Goal: Task Accomplishment & Management: Manage account settings

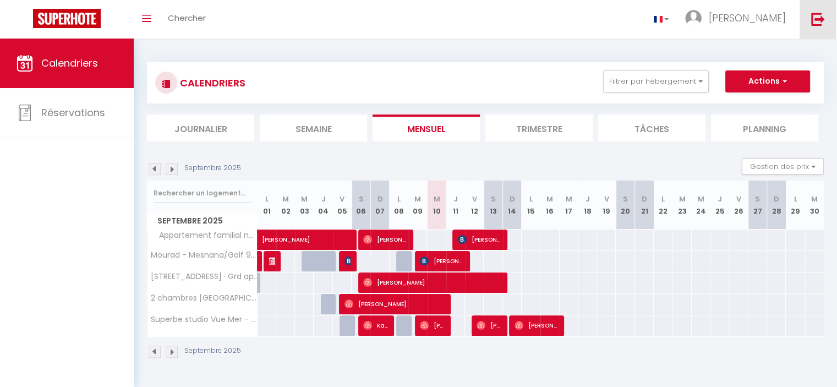
click at [816, 17] on img at bounding box center [818, 19] width 14 height 14
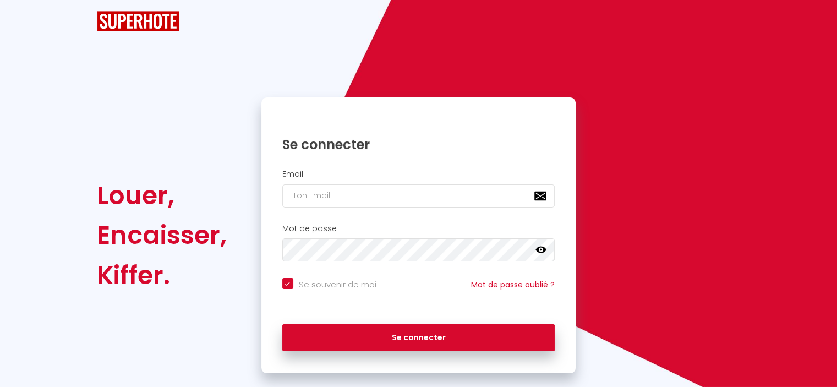
checkbox input "true"
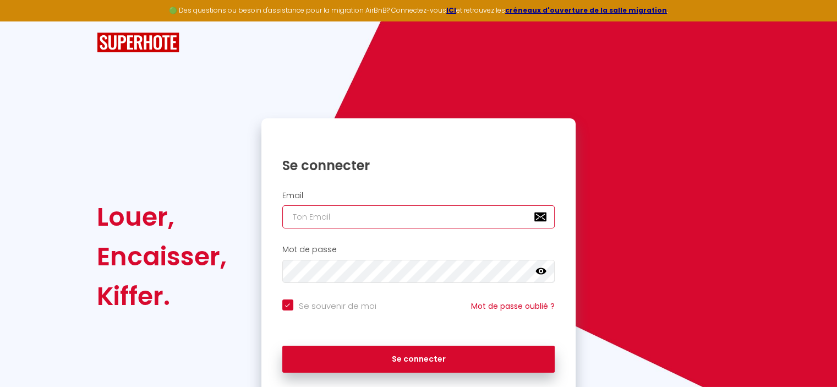
type input "[EMAIL_ADDRESS][DOMAIN_NAME]"
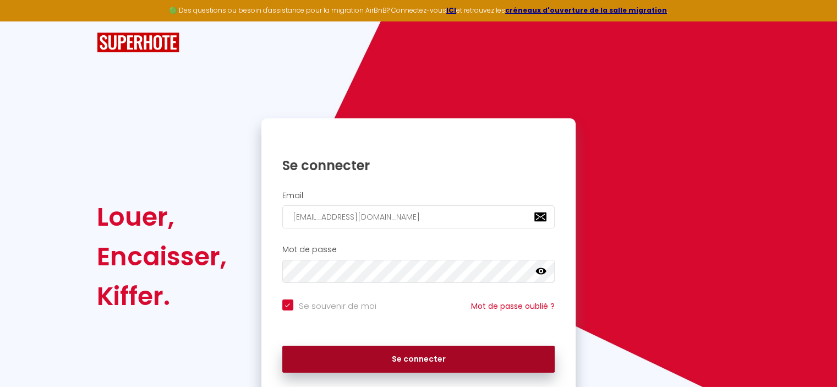
click at [444, 358] on button "Se connecter" at bounding box center [418, 360] width 273 height 28
checkbox input "true"
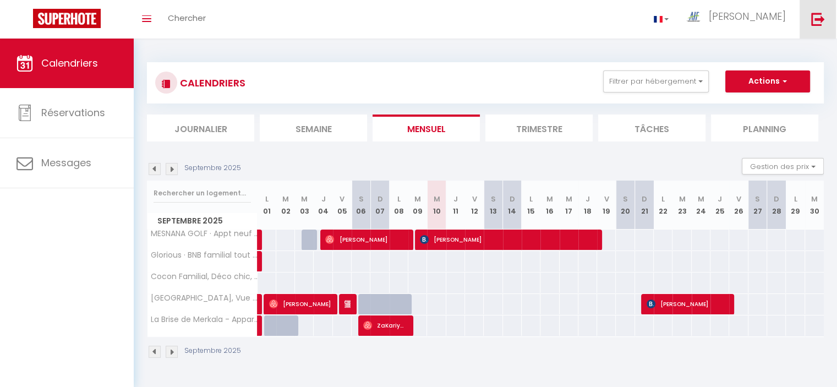
click at [820, 19] on img at bounding box center [818, 19] width 14 height 14
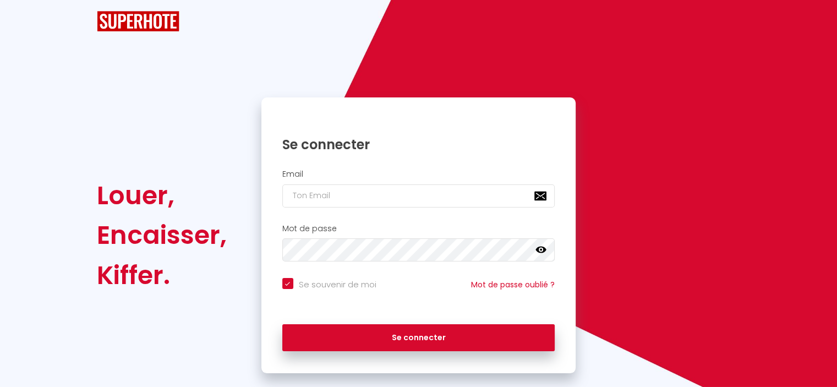
checkbox input "true"
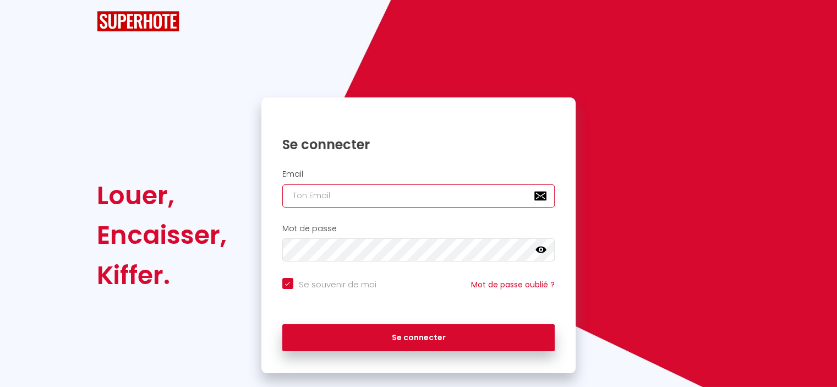
type input "[EMAIL_ADDRESS][DOMAIN_NAME]"
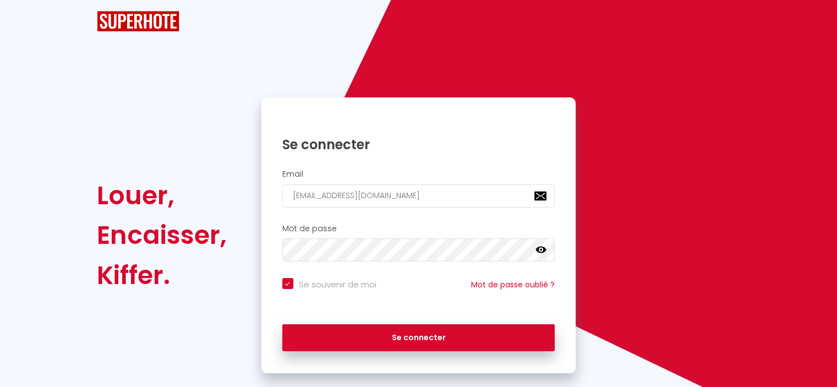
checkbox input "true"
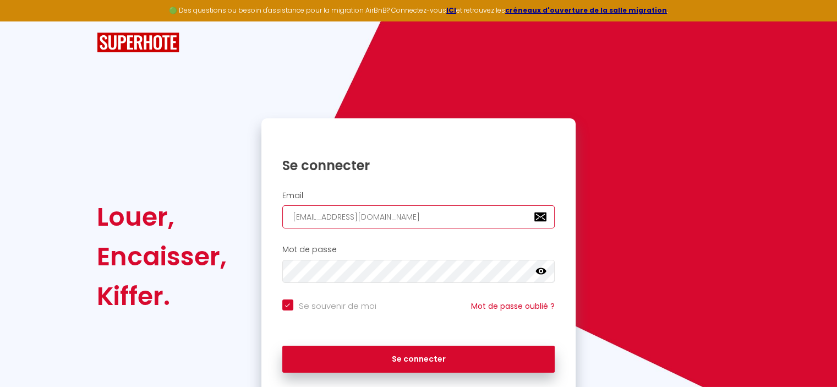
click at [464, 218] on input "[EMAIL_ADDRESS][DOMAIN_NAME]" at bounding box center [418, 216] width 273 height 23
type input "[EMAIL_ADDRESS]"
checkbox input "true"
type input "[EMAIL_ADDRESS]"
checkbox input "true"
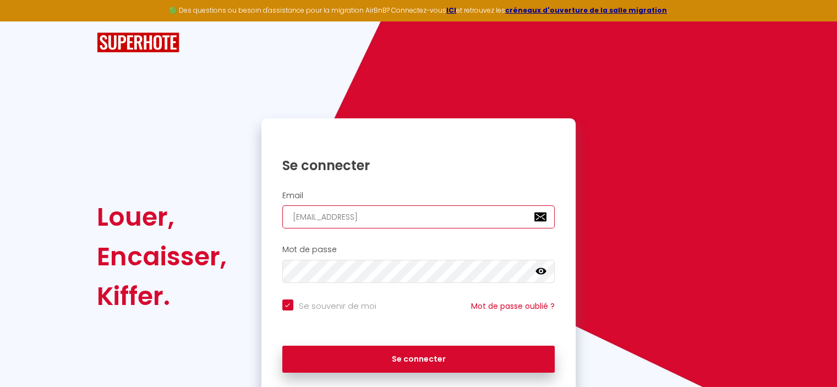
type input "[EMAIL_ADDRESS]"
checkbox input "true"
type input "[EMAIL_ADDRESS][DOMAIN_NAME]"
checkbox input "true"
type input "[EMAIL_ADDRESS][DOMAIN_NAME]"
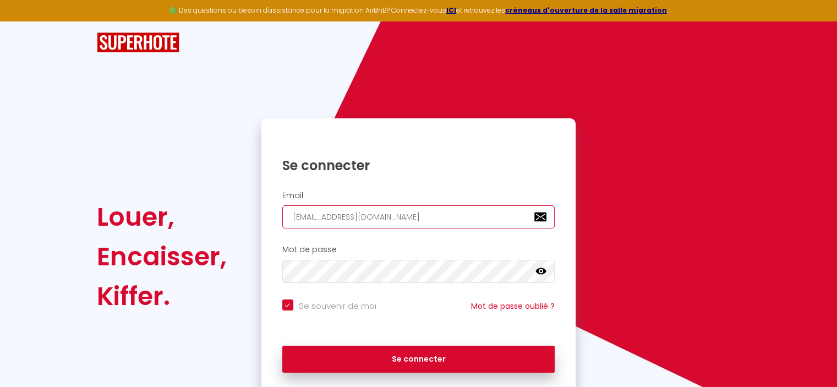
checkbox input "true"
type input "aifmaroc1@gmail.c"
checkbox input "true"
type input "[EMAIL_ADDRESS]."
checkbox input "true"
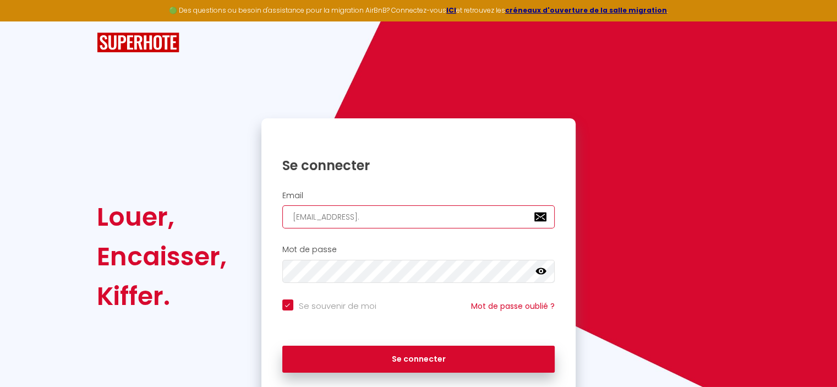
type input "[EMAIL_ADDRESS]"
checkbox input "true"
type input "aifmaroc1@gmai"
checkbox input "true"
type input "aifmaroc1@gma"
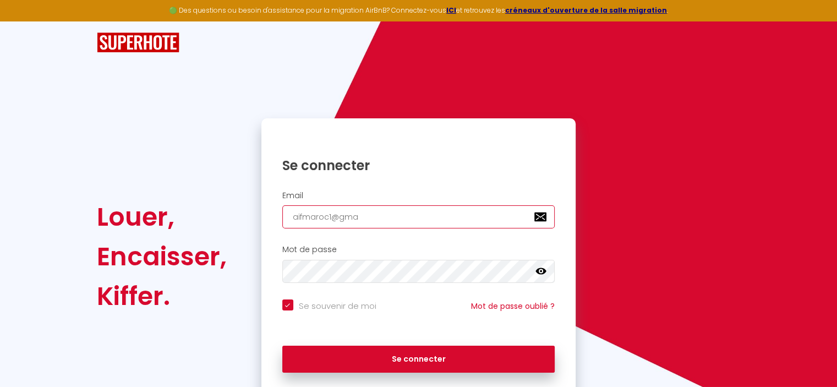
checkbox input "true"
type input "aifmaroc1@gm"
checkbox input "true"
type input "aifmaroc1@g"
checkbox input "true"
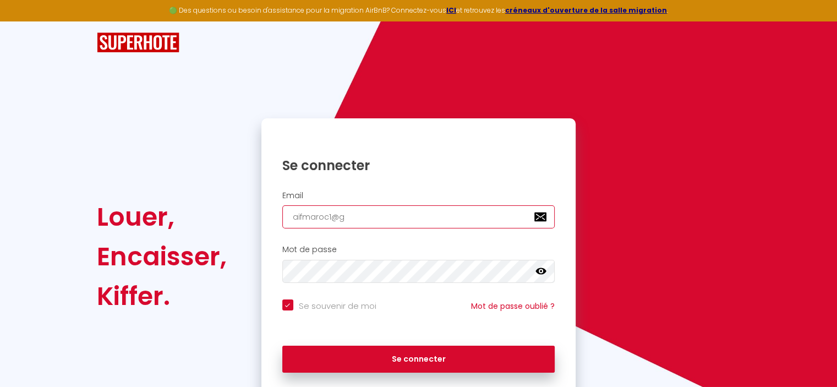
type input "aifmaroc1@"
checkbox input "true"
type input "aifmaroc1"
checkbox input "true"
type input "aifmaroc"
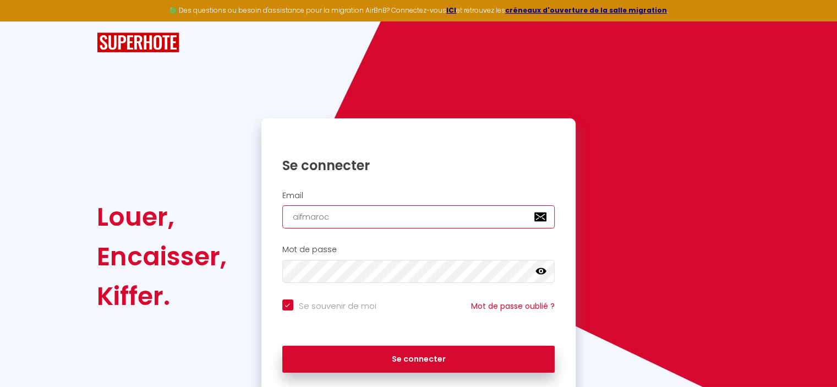
checkbox input "true"
type input "aifmaro"
checkbox input "true"
type input "aifmar"
checkbox input "true"
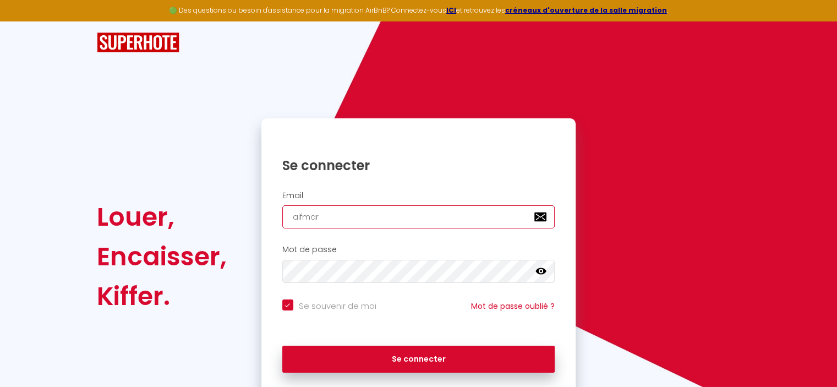
type input "aifma"
checkbox input "true"
type input "aifm"
checkbox input "true"
type input "aif"
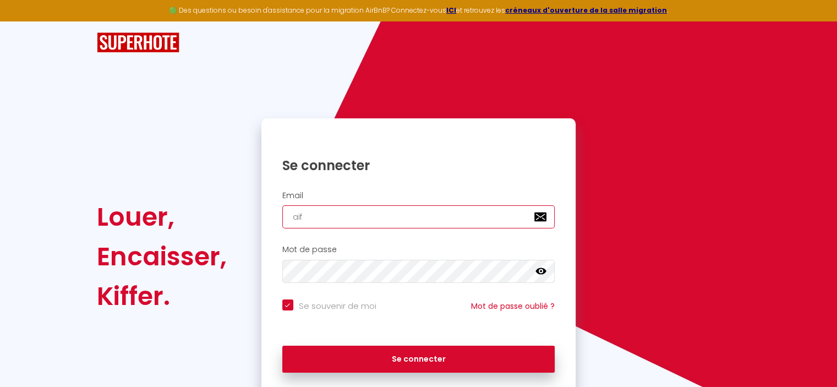
checkbox input "true"
type input "ai"
checkbox input "true"
type input "a"
checkbox input "true"
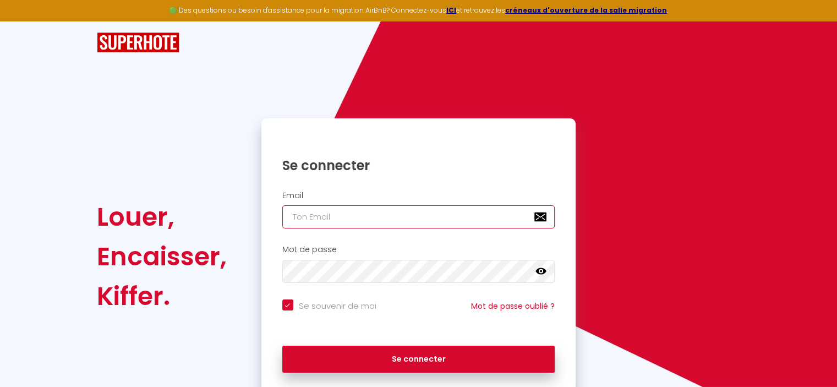
checkbox input "true"
type input "[EMAIL_ADDRESS][DOMAIN_NAME]"
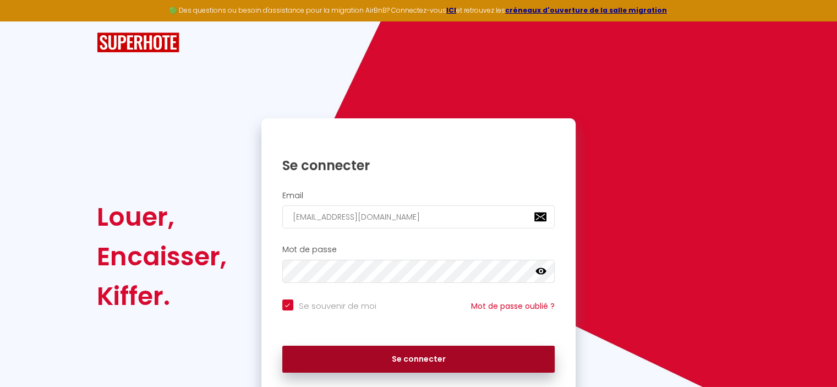
click at [457, 364] on button "Se connecter" at bounding box center [418, 360] width 273 height 28
checkbox input "true"
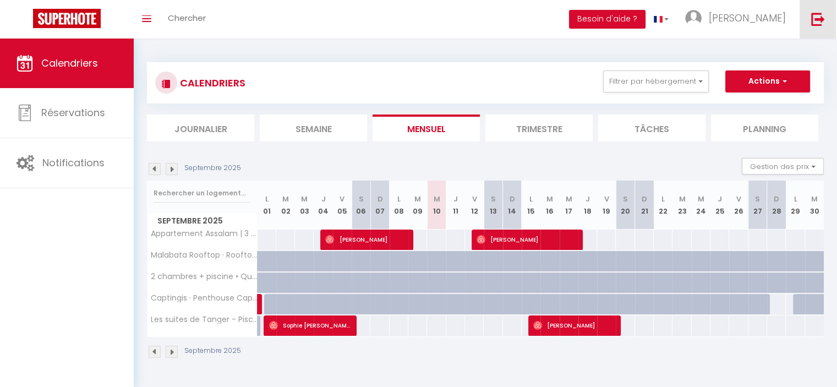
click at [817, 18] on img at bounding box center [818, 19] width 14 height 14
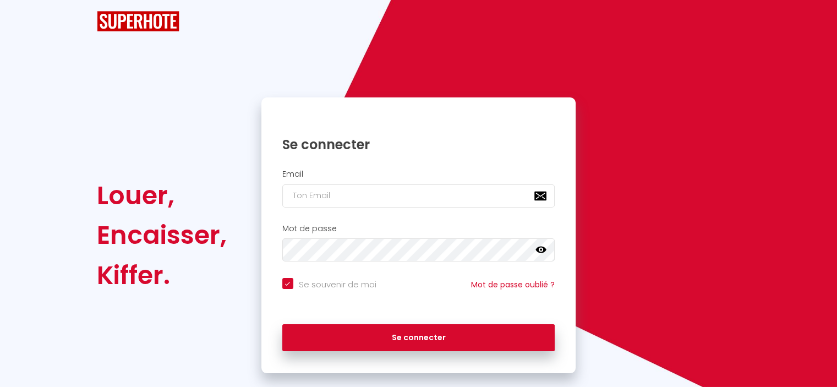
checkbox input "true"
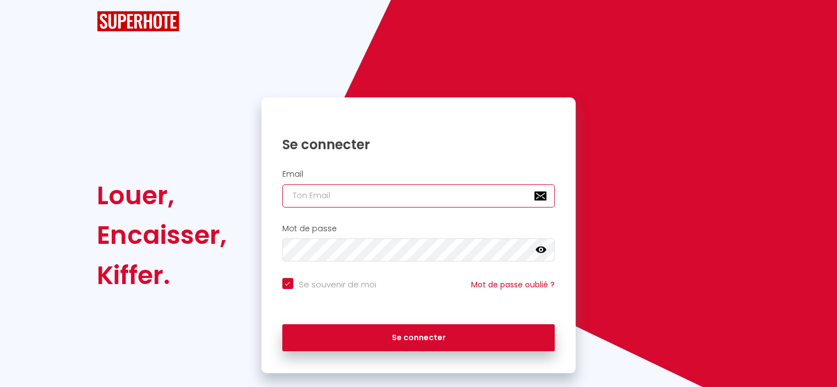
type input "[EMAIL_ADDRESS][DOMAIN_NAME]"
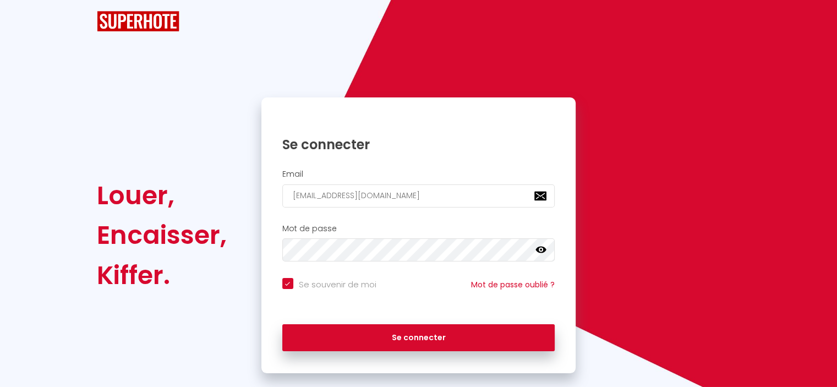
checkbox input "true"
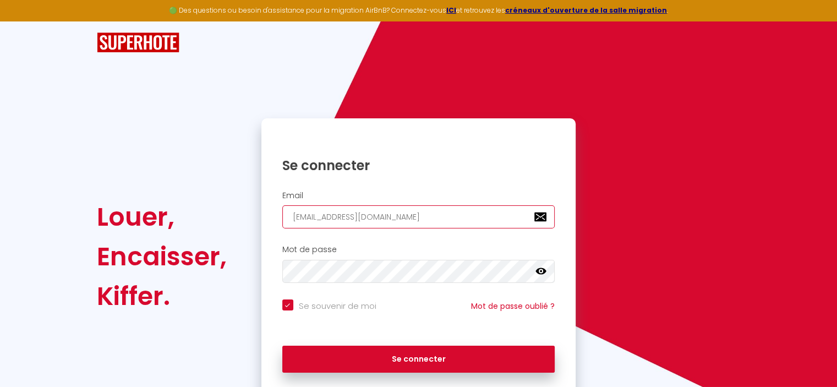
click at [517, 219] on input "[EMAIL_ADDRESS][DOMAIN_NAME]" at bounding box center [418, 216] width 273 height 23
type input "[EMAIL_ADDRESS][DOMAIN_NAME]"
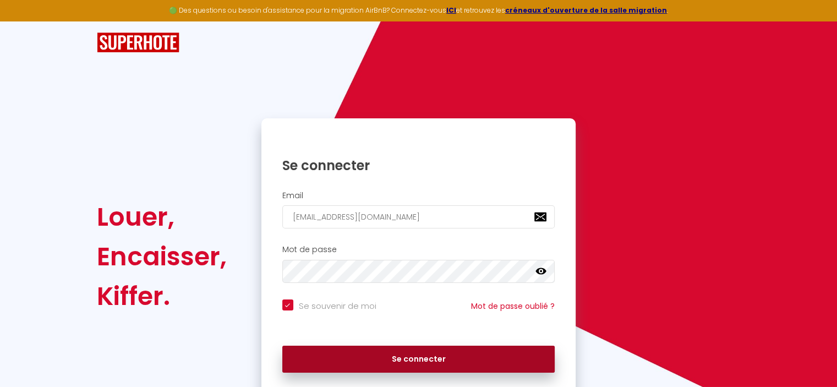
click at [441, 361] on button "Se connecter" at bounding box center [418, 360] width 273 height 28
checkbox input "true"
